Goal: Task Accomplishment & Management: Use online tool/utility

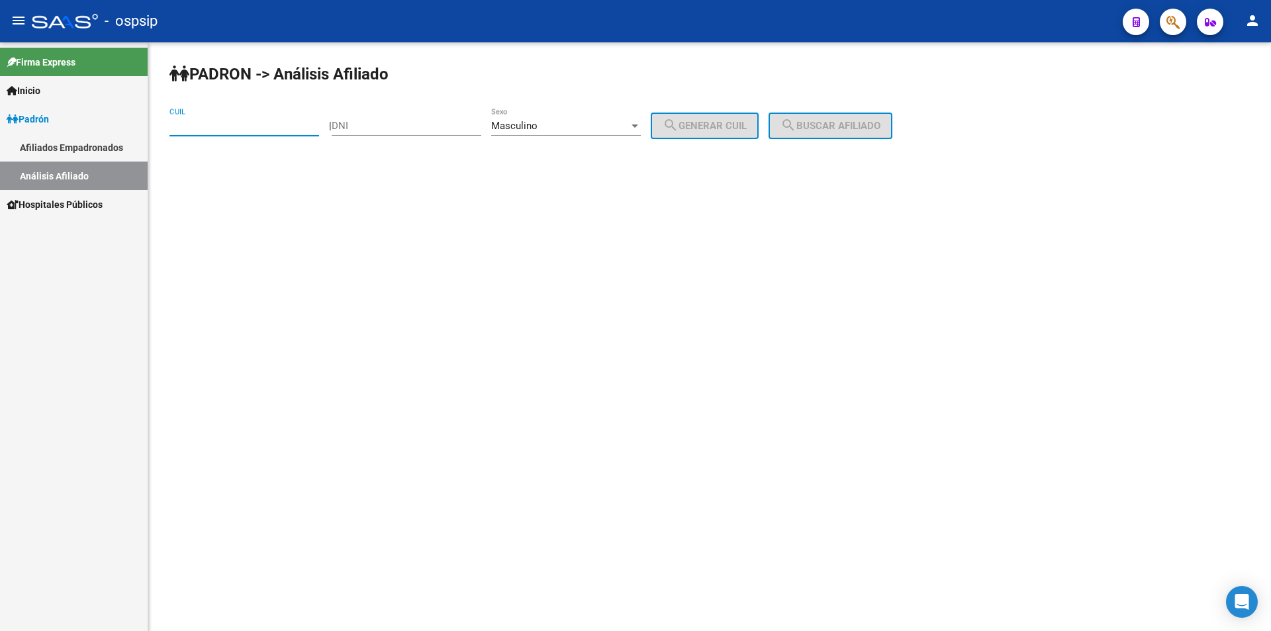
click at [436, 126] on input "DNI" at bounding box center [407, 126] width 150 height 12
type input "27734917"
click at [724, 116] on button "search Generar CUIL" at bounding box center [705, 126] width 108 height 26
type input "20-27734917-6"
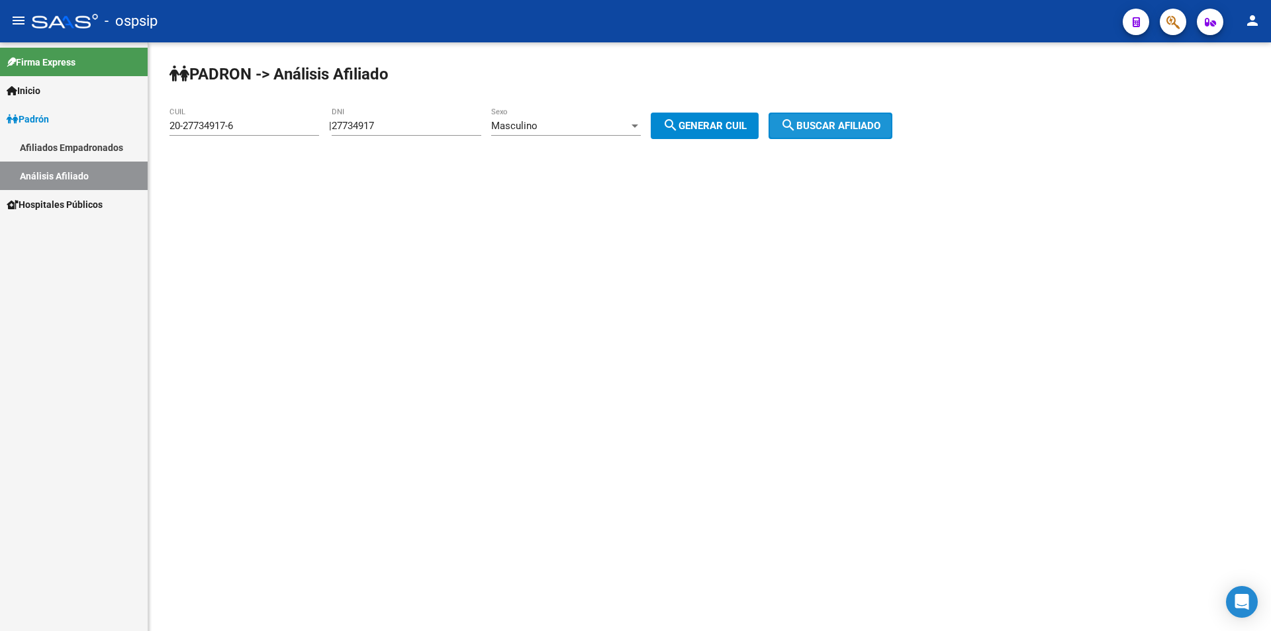
click at [830, 113] on button "search Buscar afiliado" at bounding box center [831, 126] width 124 height 26
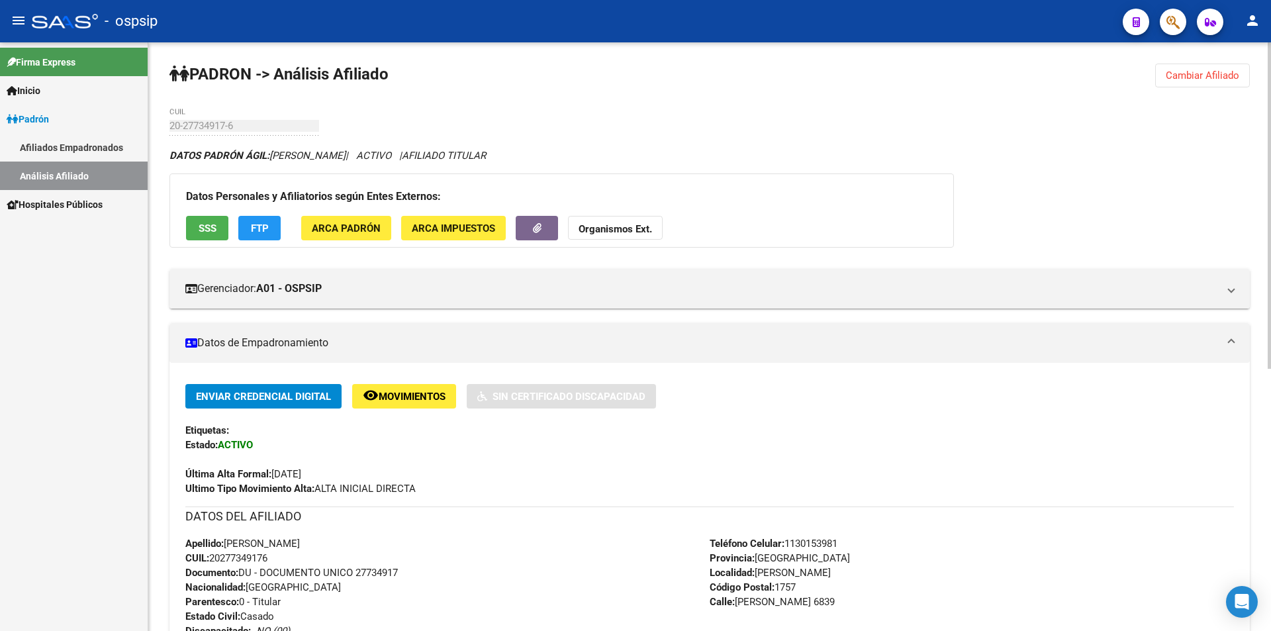
click at [73, 17] on div at bounding box center [65, 21] width 66 height 15
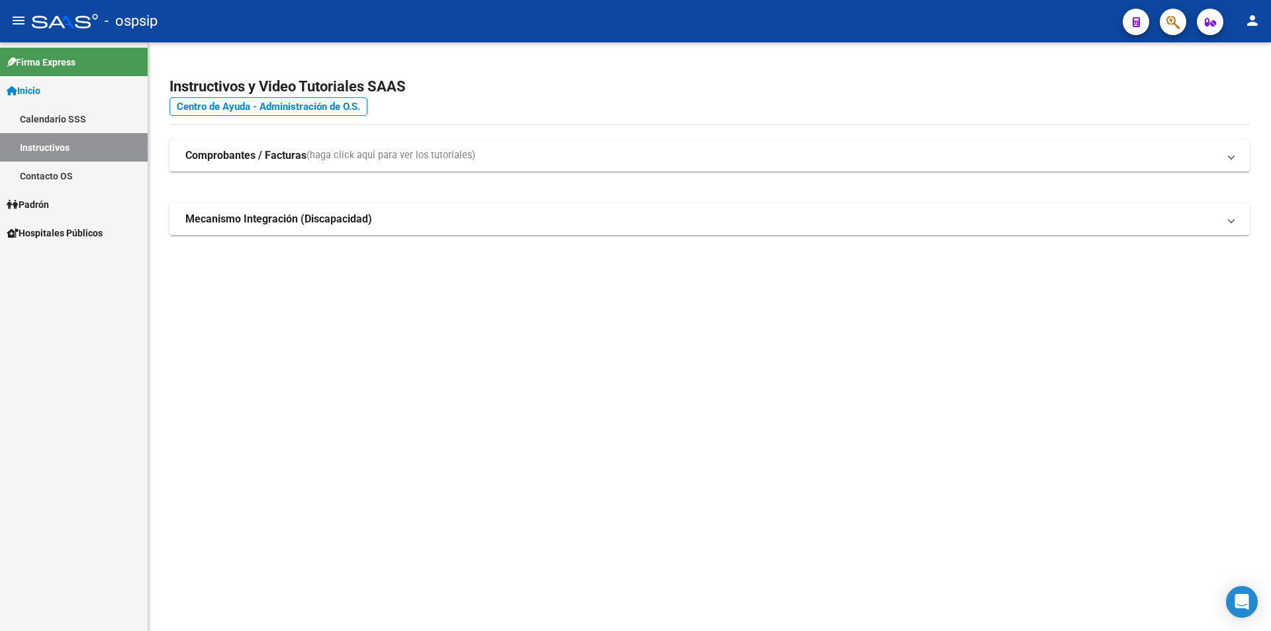
click at [28, 203] on span "Padrón" at bounding box center [28, 204] width 42 height 15
click at [100, 193] on link "Padrón" at bounding box center [74, 204] width 148 height 28
click at [114, 250] on link "Análisis Afiliado" at bounding box center [74, 261] width 148 height 28
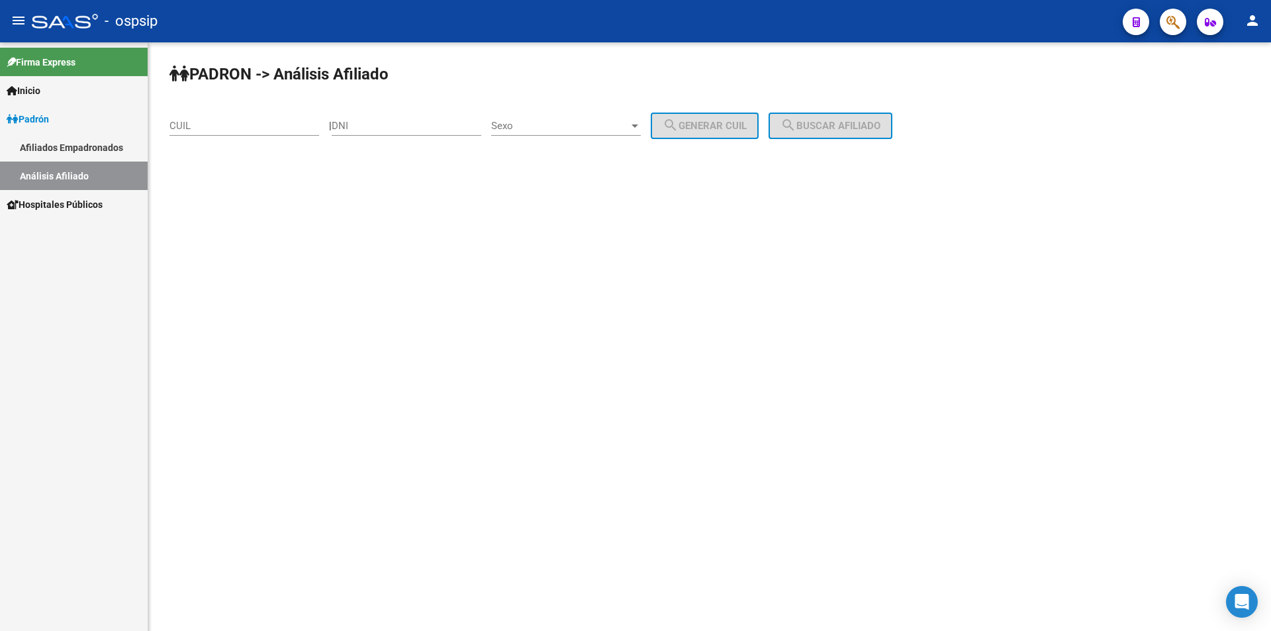
click at [673, 278] on mat-sidenav-content "PADRON -> Análisis Afiliado CUIL | DNI Sexo Sexo search Generar CUIL search Bus…" at bounding box center [709, 336] width 1123 height 589
